Goal: Use online tool/utility: Utilize a website feature to perform a specific function

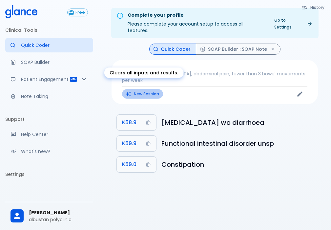
click at [149, 89] on button "New Session" at bounding box center [142, 94] width 41 height 10
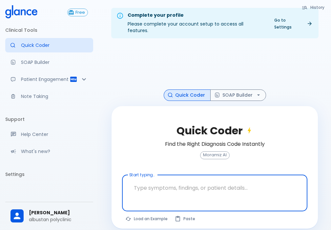
click at [169, 180] on textarea at bounding box center [215, 188] width 176 height 21
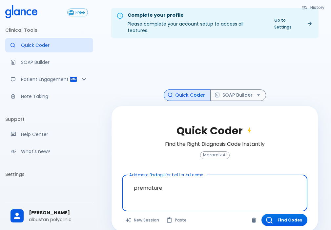
type textarea "premature"
type textarea "a"
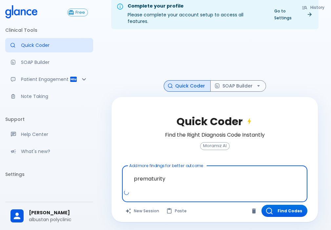
scroll to position [16, 0]
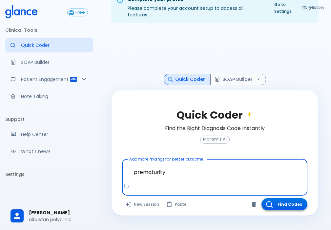
type textarea "prematurity"
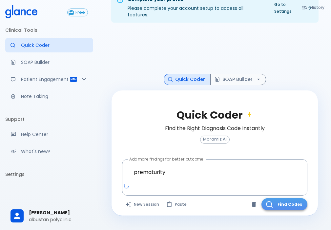
click at [293, 198] on button "Find Codes" at bounding box center [284, 204] width 46 height 12
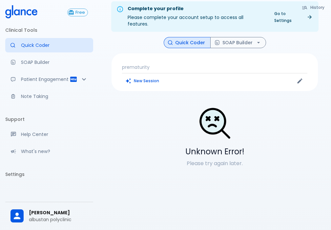
scroll to position [0, 0]
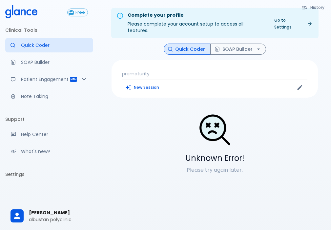
click at [200, 44] on button "Quick Coder" at bounding box center [187, 49] width 47 height 11
click at [163, 71] on p "prematurity" at bounding box center [214, 74] width 185 height 7
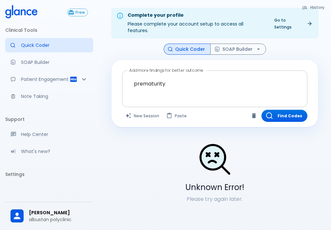
click at [195, 94] on div at bounding box center [215, 100] width 183 height 12
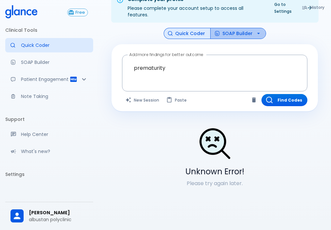
click at [234, 30] on button "SOAP Builder" at bounding box center [238, 33] width 56 height 11
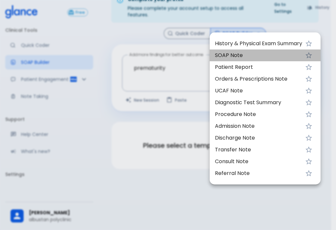
click at [248, 56] on span "SOAP Note" at bounding box center [258, 55] width 87 height 8
